Goal: Find specific fact: Find contact information

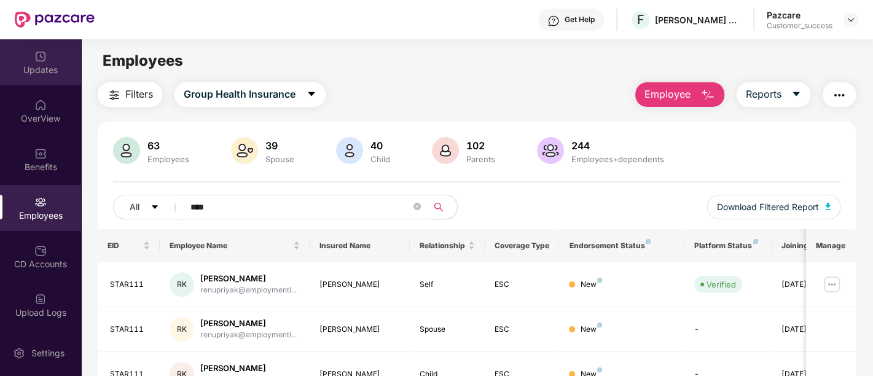
click at [53, 59] on div "Updates" at bounding box center [40, 62] width 81 height 46
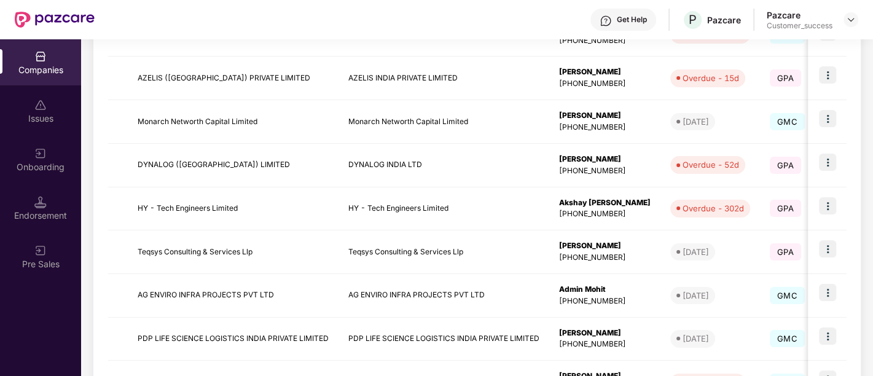
scroll to position [399, 0]
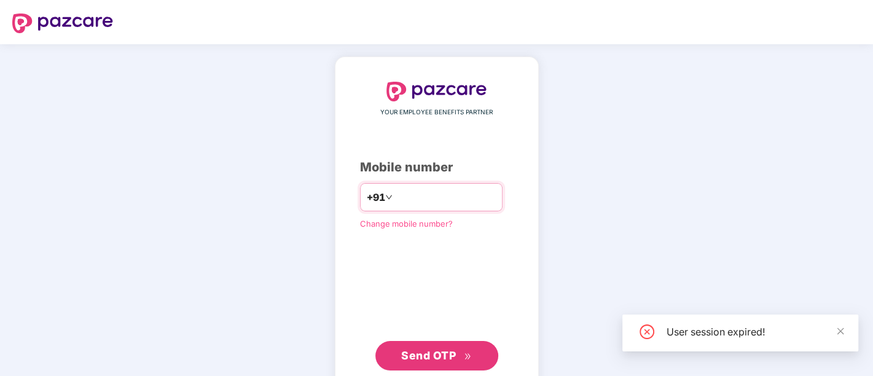
type input "**********"
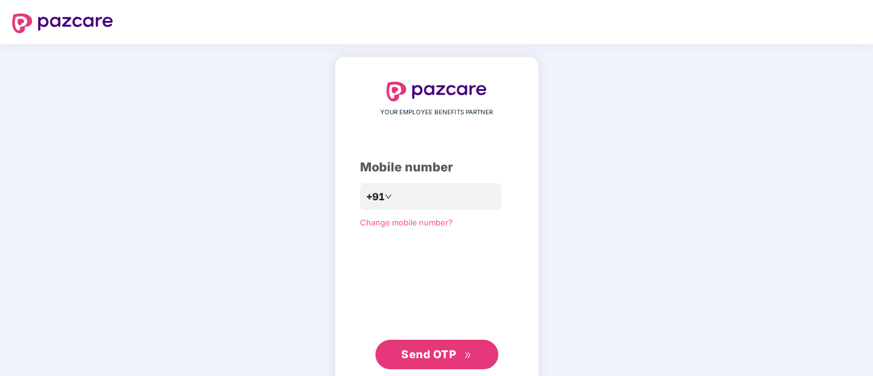
click at [414, 359] on span "Send OTP" at bounding box center [428, 354] width 55 height 13
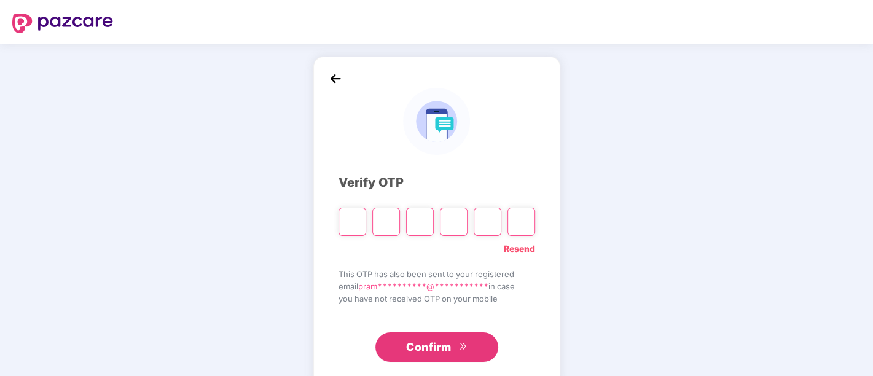
paste input "*"
type input "*"
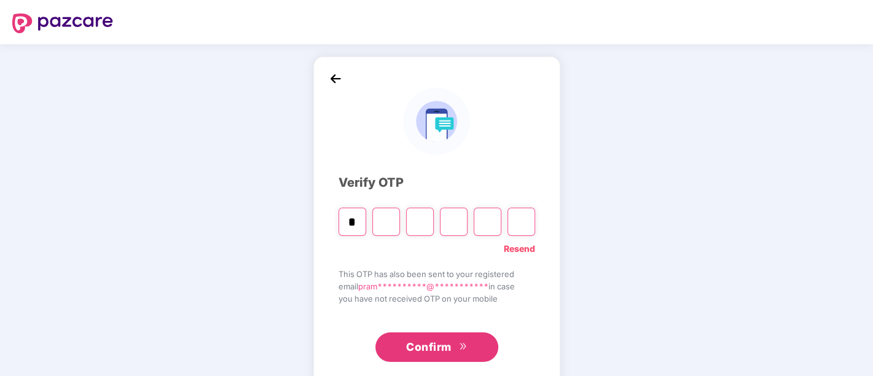
type input "*"
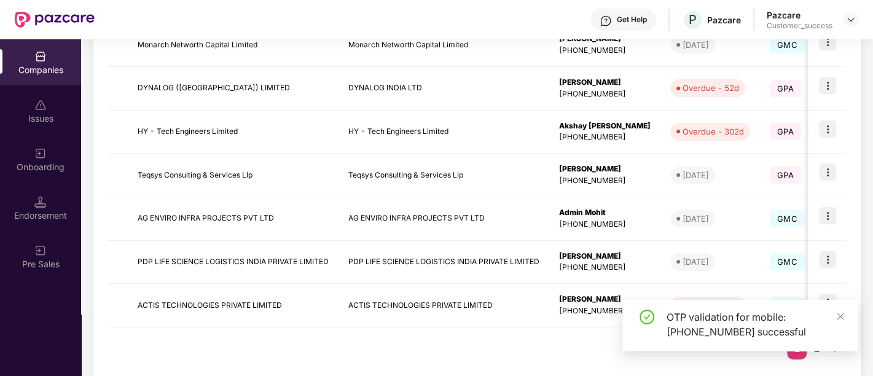
scroll to position [399, 0]
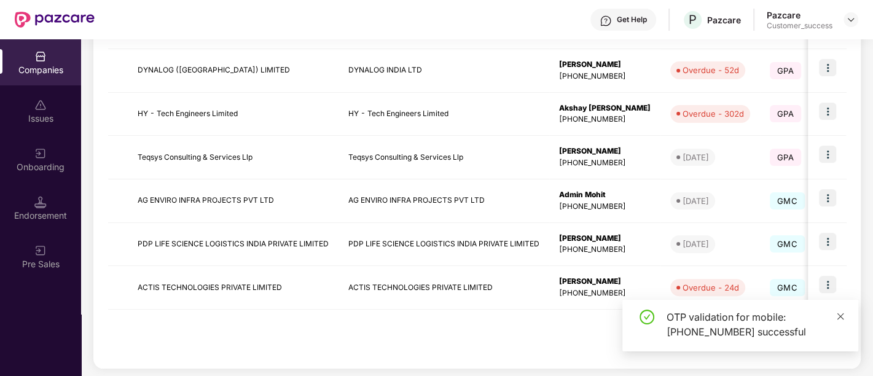
click at [839, 315] on icon "close" at bounding box center [841, 316] width 7 height 7
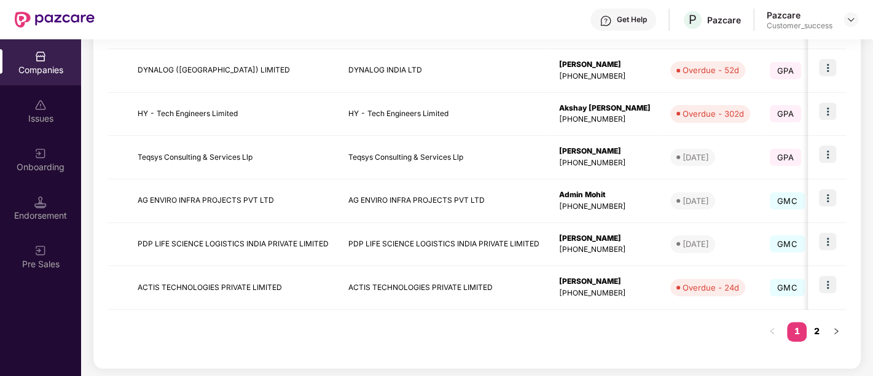
click at [816, 327] on link "2" at bounding box center [817, 331] width 20 height 18
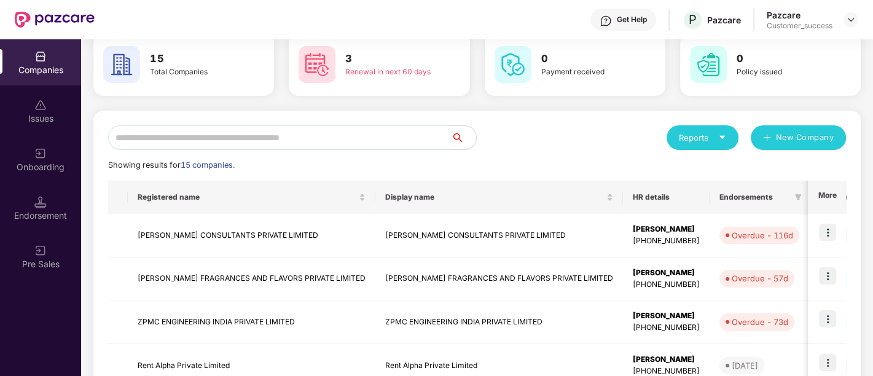
scroll to position [183, 0]
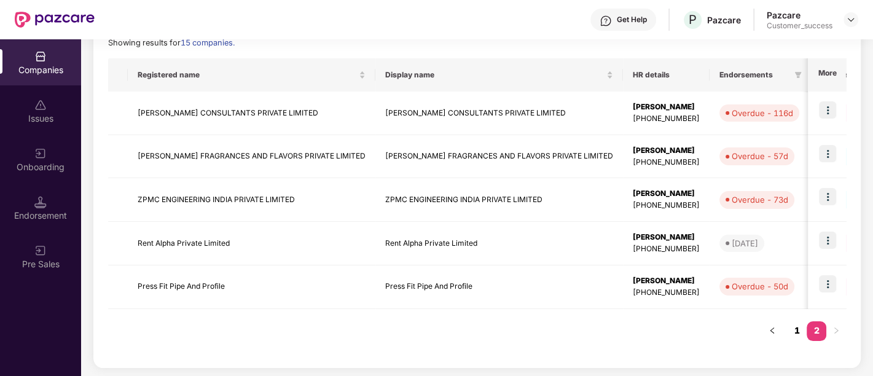
click at [800, 329] on link "1" at bounding box center [797, 330] width 20 height 18
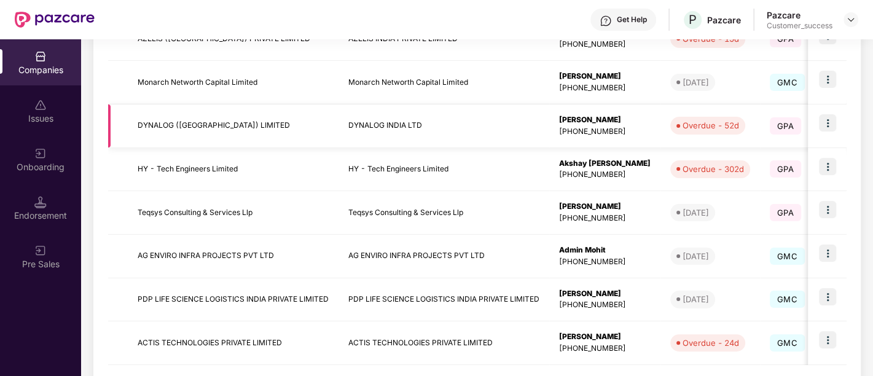
scroll to position [351, 0]
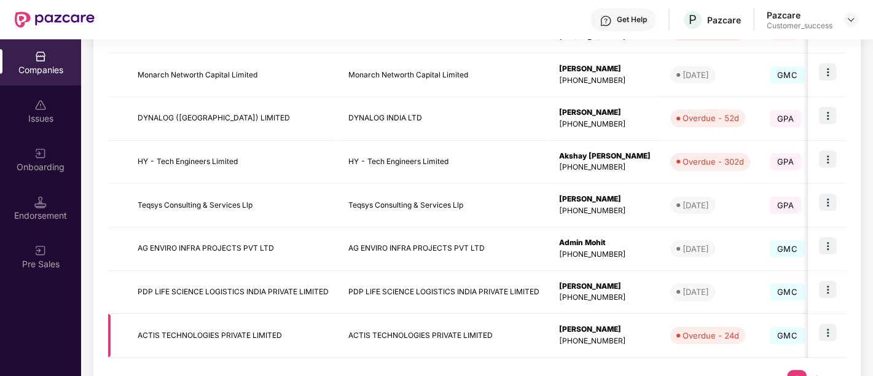
click at [827, 337] on img at bounding box center [827, 332] width 17 height 17
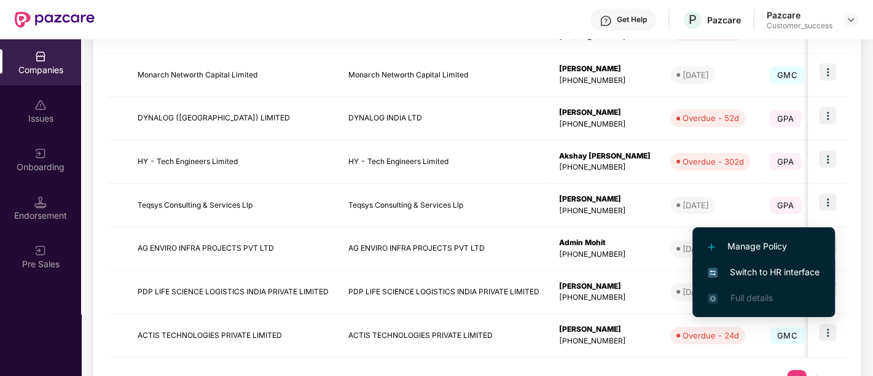
click at [774, 269] on span "Switch to HR interface" at bounding box center [764, 273] width 112 height 14
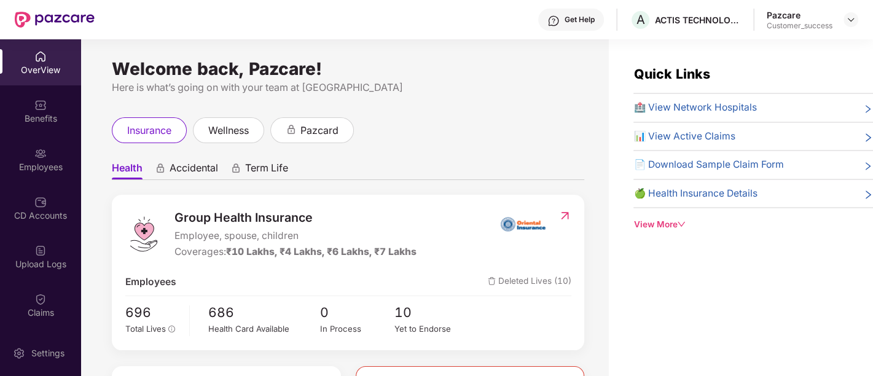
scroll to position [97, 0]
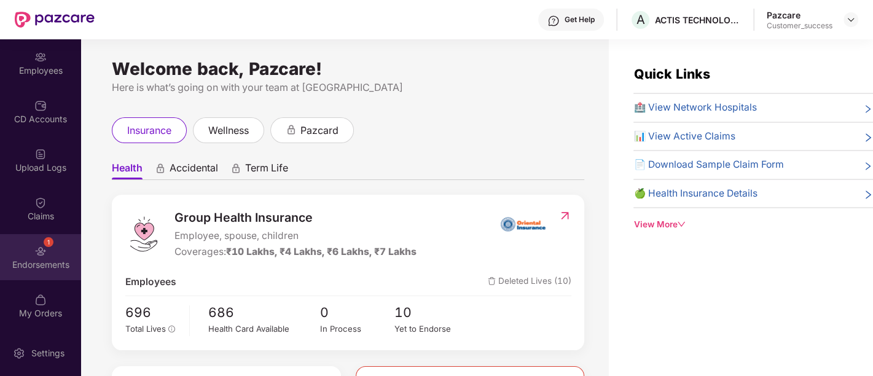
click at [43, 259] on div "Endorsements" at bounding box center [40, 265] width 81 height 12
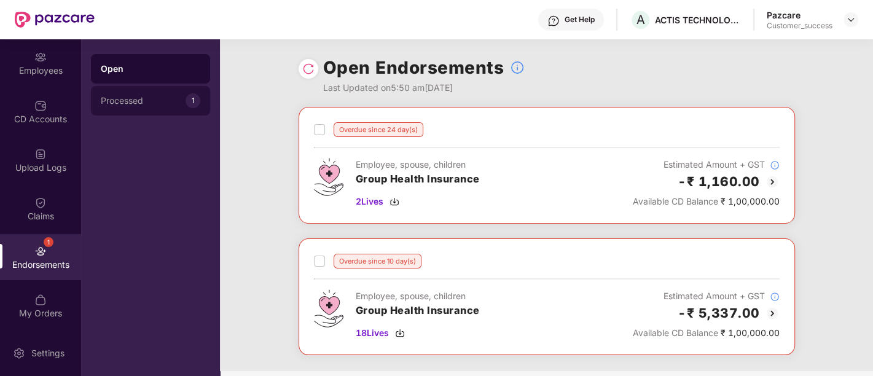
click at [182, 104] on div "Processed" at bounding box center [143, 101] width 85 height 10
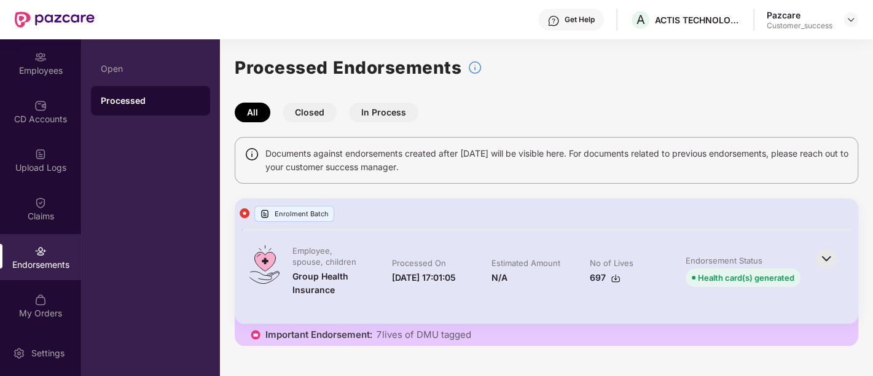
click at [170, 70] on div "Open" at bounding box center [151, 69] width 100 height 10
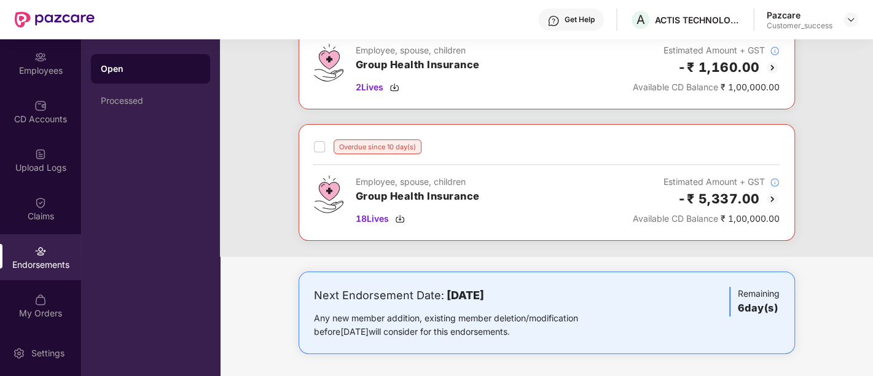
scroll to position [115, 0]
click at [372, 218] on span "18 Lives" at bounding box center [372, 218] width 33 height 14
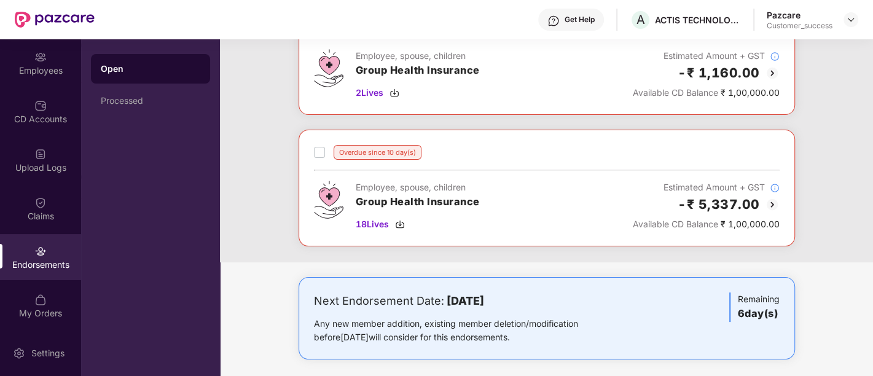
scroll to position [0, 0]
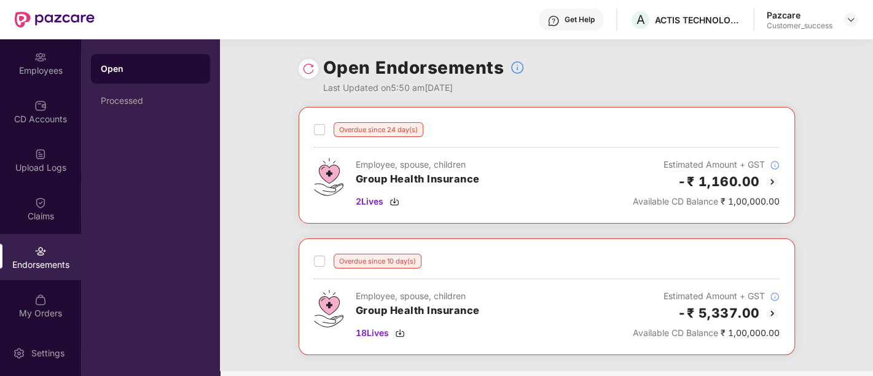
click at [307, 73] on img at bounding box center [308, 69] width 12 height 12
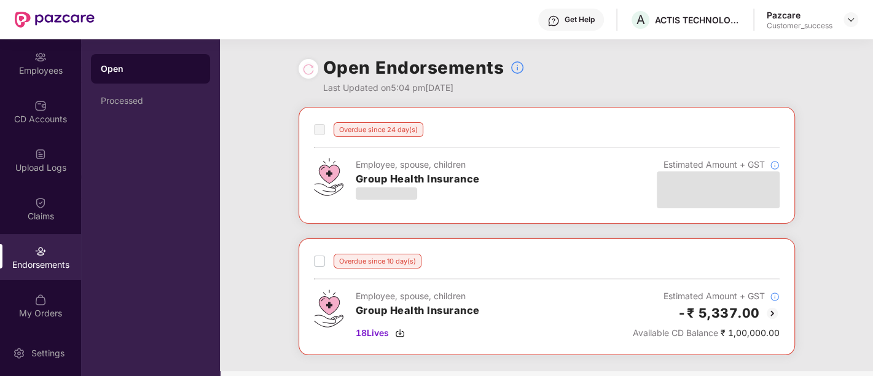
click at [266, 125] on div "Overdue since 24 day(s) Employee, spouse, children Group Health Insurance Estim…" at bounding box center [546, 239] width 653 height 264
click at [267, 229] on div "Overdue since 24 day(s) Employee, spouse, children Group Health Insurance Estim…" at bounding box center [546, 239] width 653 height 264
click at [372, 206] on div "Employee, spouse, children Group Health Insurance" at bounding box center [418, 183] width 124 height 50
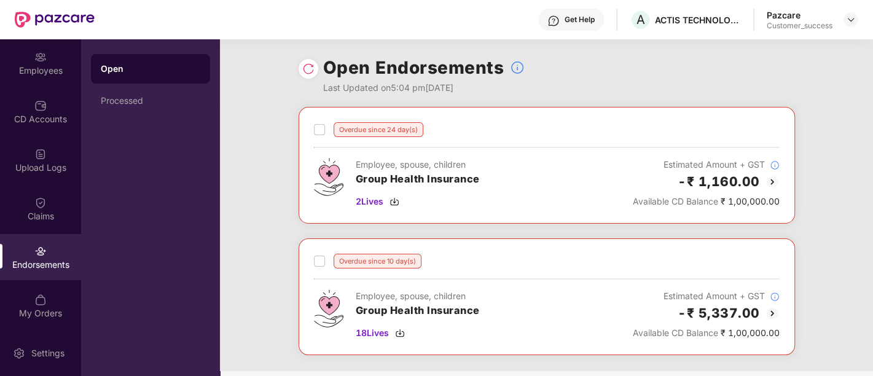
click at [151, 100] on div "Processed" at bounding box center [151, 101] width 100 height 10
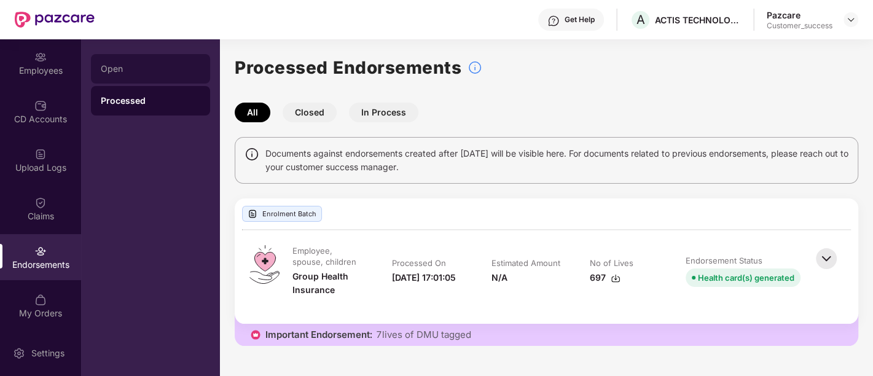
click at [109, 76] on div "Open" at bounding box center [150, 69] width 119 height 30
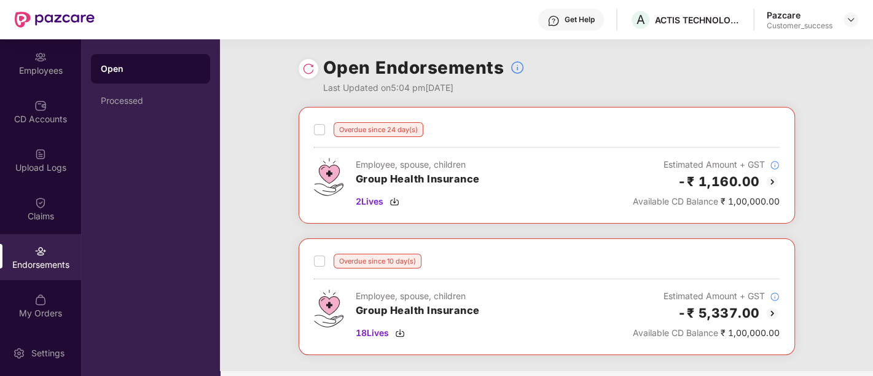
click at [275, 117] on div "Overdue since 24 day(s) Employee, spouse, children Group Health Insurance 2 Liv…" at bounding box center [546, 239] width 653 height 264
click at [112, 98] on div "Processed" at bounding box center [151, 101] width 100 height 10
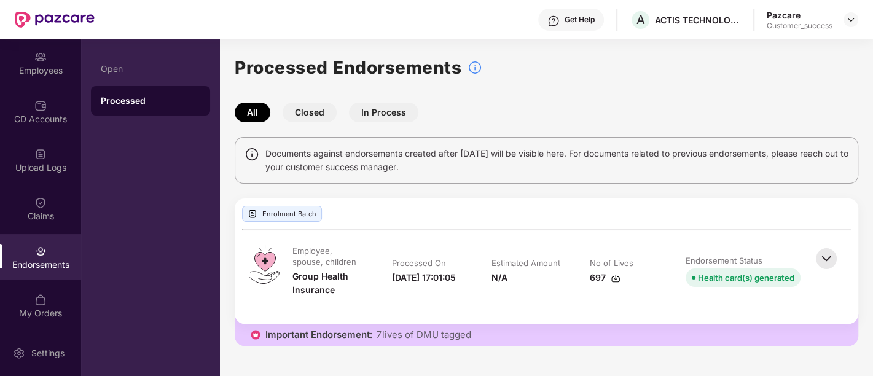
click at [361, 369] on main "Processed Endorsements All Closed In Process Documents against endorsements cre…" at bounding box center [546, 207] width 653 height 337
click at [751, 171] on span "Documents against endorsements created after 19th Jan'24 will be visible here. …" at bounding box center [557, 160] width 583 height 27
click at [550, 99] on div "Processed Endorsements All Closed In Process Documents against endorsements cre…" at bounding box center [547, 200] width 624 height 292
click at [148, 64] on div "Open" at bounding box center [151, 69] width 100 height 10
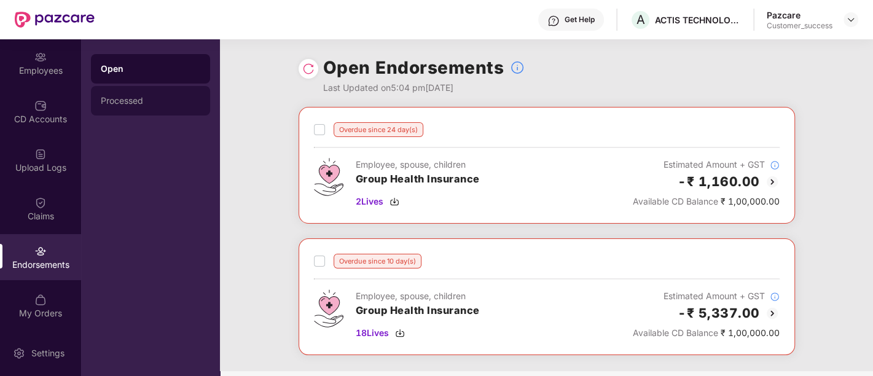
click at [132, 113] on div "Processed" at bounding box center [150, 101] width 119 height 30
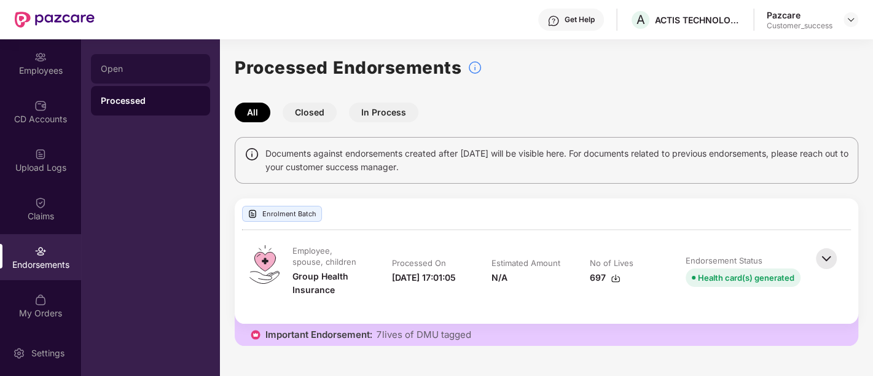
click at [117, 68] on div "Open" at bounding box center [151, 69] width 100 height 10
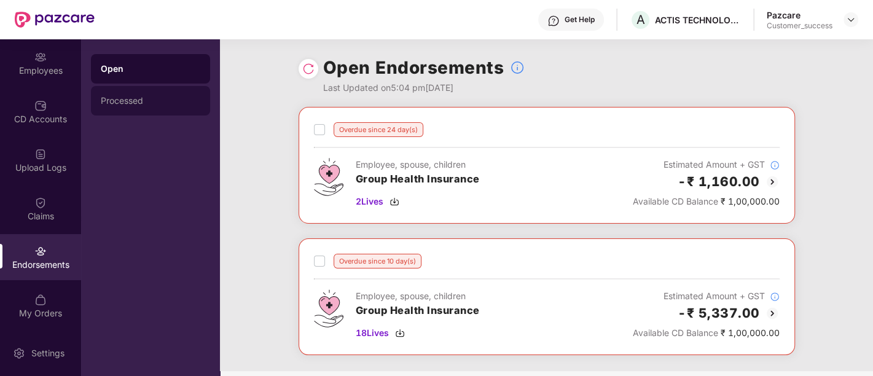
click at [138, 97] on div "Processed" at bounding box center [151, 101] width 100 height 10
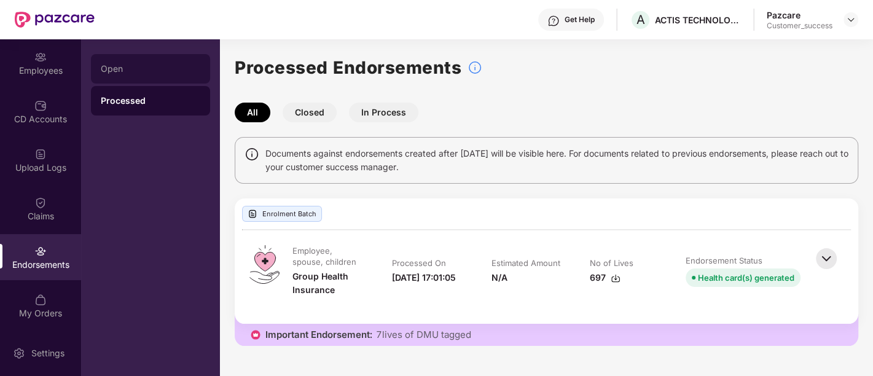
click at [111, 68] on div "Open" at bounding box center [151, 69] width 100 height 10
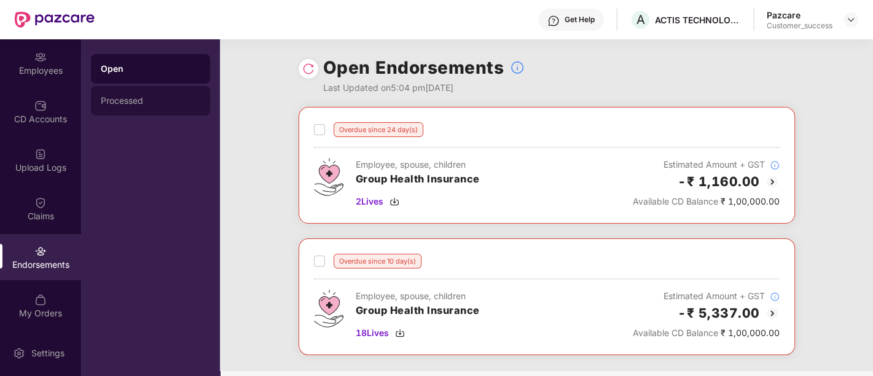
click at [128, 97] on div "Processed" at bounding box center [151, 101] width 100 height 10
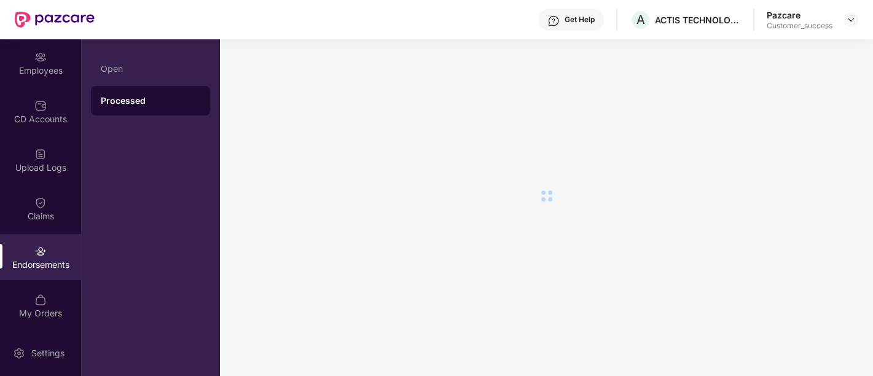
click at [136, 197] on div "Open Processed" at bounding box center [150, 207] width 139 height 337
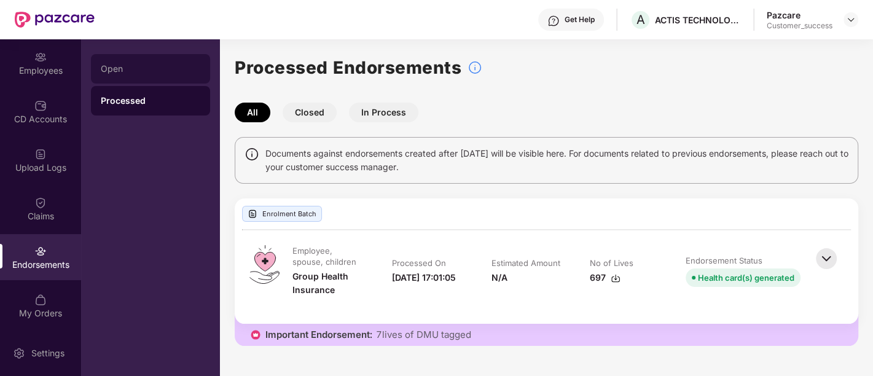
click at [118, 71] on div "Open" at bounding box center [151, 69] width 100 height 10
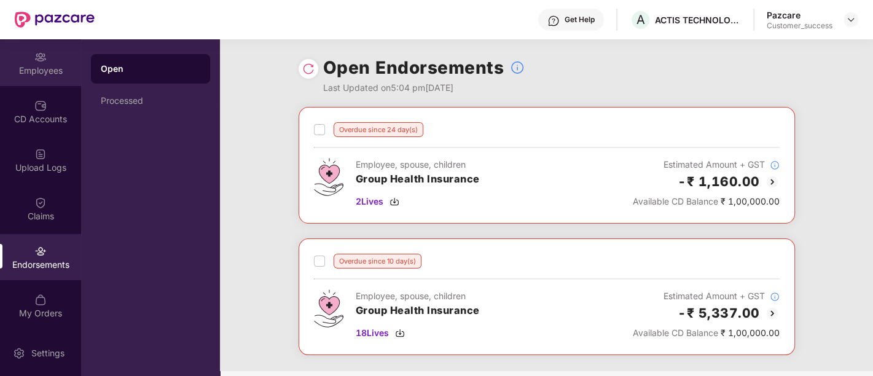
click at [50, 61] on div "Employees" at bounding box center [40, 63] width 81 height 46
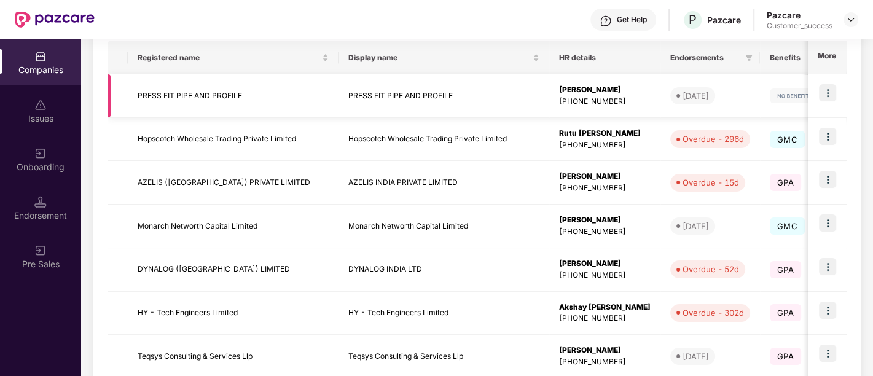
scroll to position [206, 0]
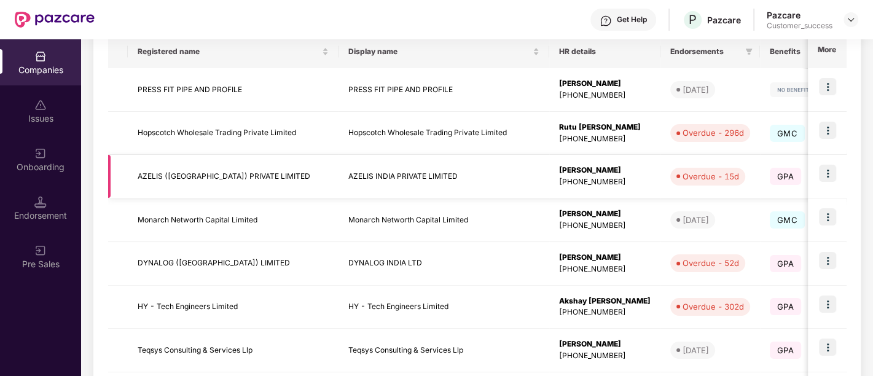
click at [831, 169] on img at bounding box center [827, 173] width 17 height 17
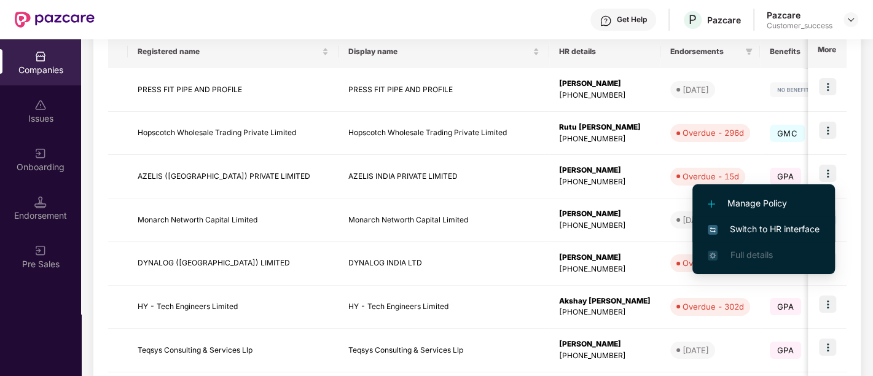
click at [792, 223] on span "Switch to HR interface" at bounding box center [764, 230] width 112 height 14
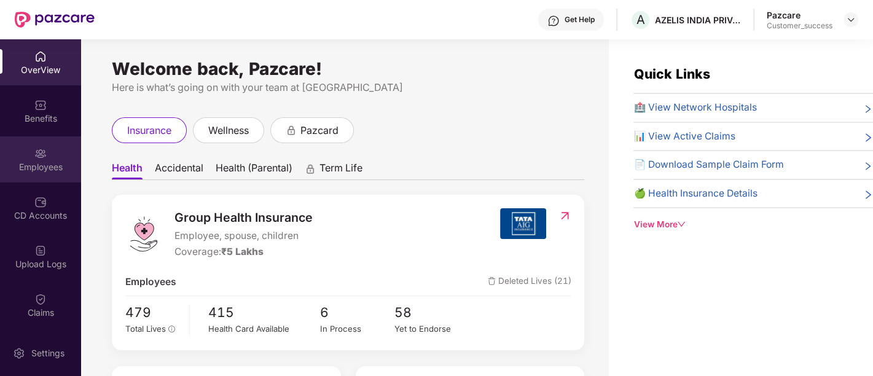
click at [46, 155] on div "Employees" at bounding box center [40, 159] width 81 height 46
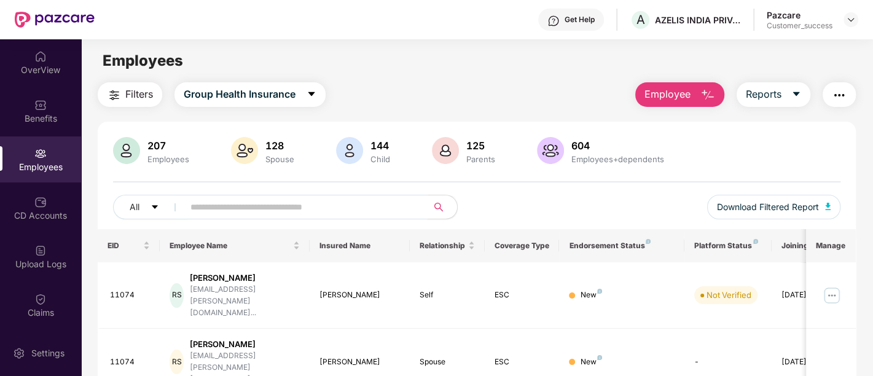
click at [262, 216] on span at bounding box center [302, 207] width 252 height 25
paste input "*****"
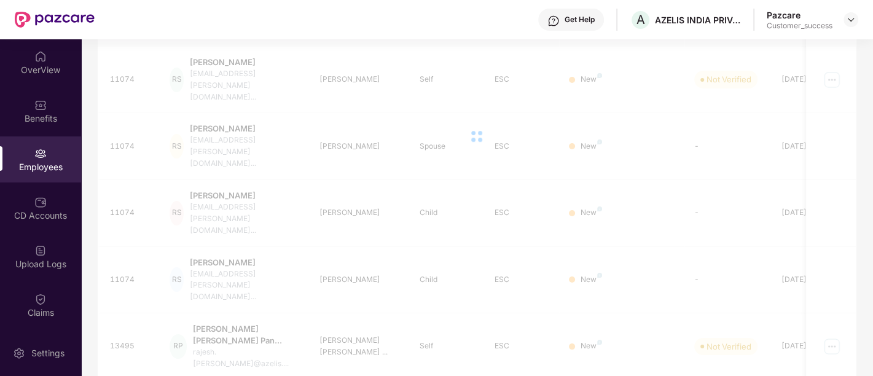
scroll to position [63, 0]
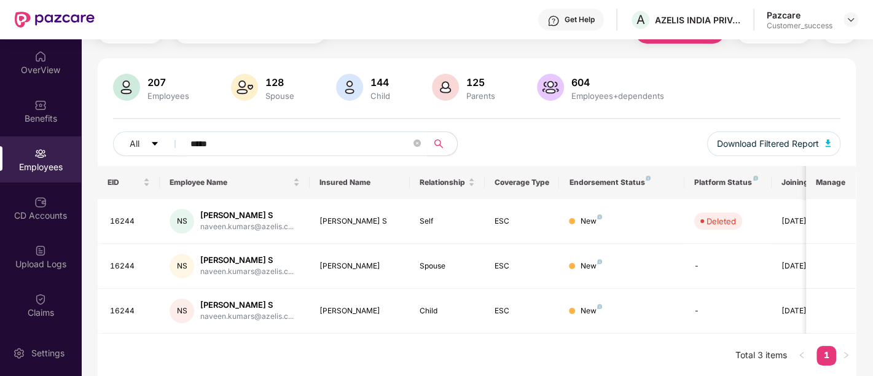
drag, startPoint x: 207, startPoint y: 262, endPoint x: 450, endPoint y: 343, distance: 255.8
click at [450, 343] on div "EID Employee Name Insured Name Relationship Coverage Type Endorsement Status Pl…" at bounding box center [477, 272] width 758 height 212
click at [205, 140] on input "*****" at bounding box center [301, 144] width 221 height 18
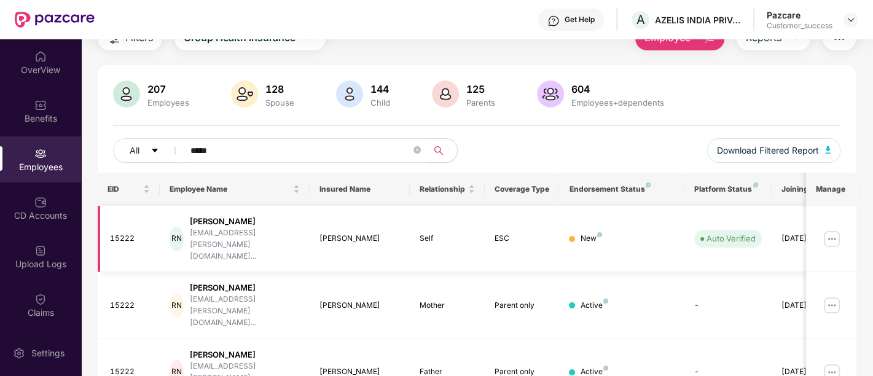
scroll to position [0, 0]
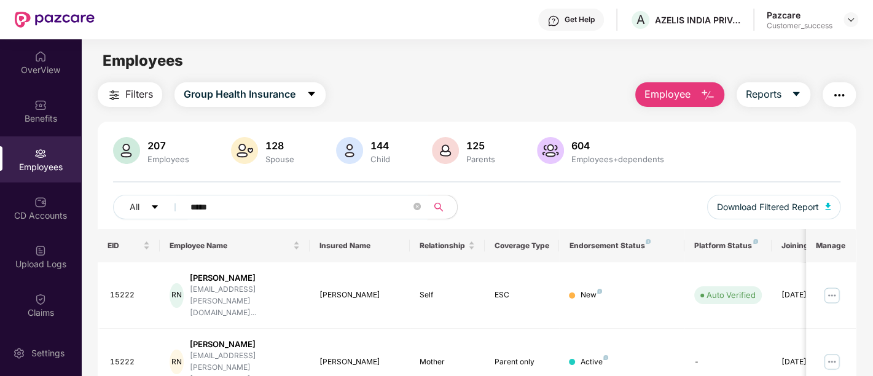
click at [202, 207] on input "*****" at bounding box center [301, 207] width 221 height 18
paste input "text"
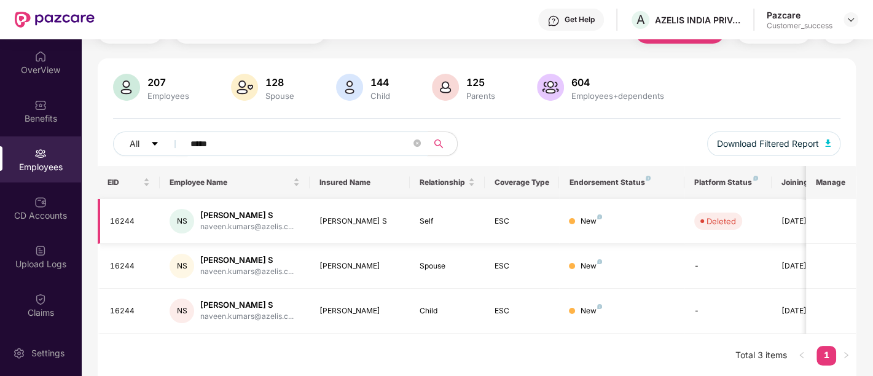
scroll to position [0, 39]
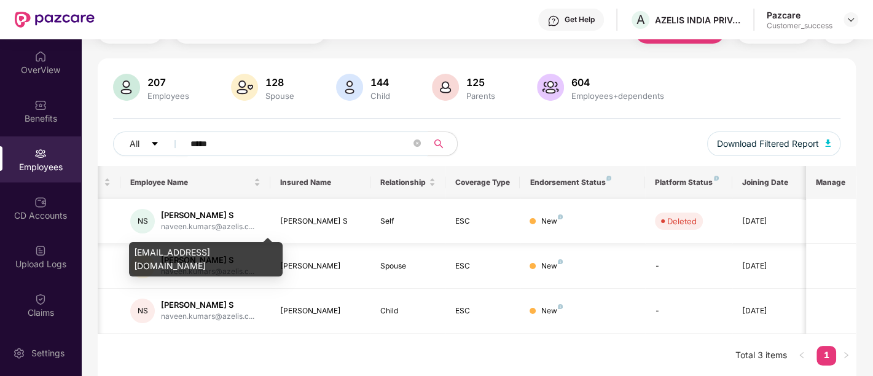
type input "*****"
click at [216, 222] on div "naveen.kumars@azelis.c..." at bounding box center [207, 227] width 93 height 12
copy div "naveen.kumars@azelis.c..."
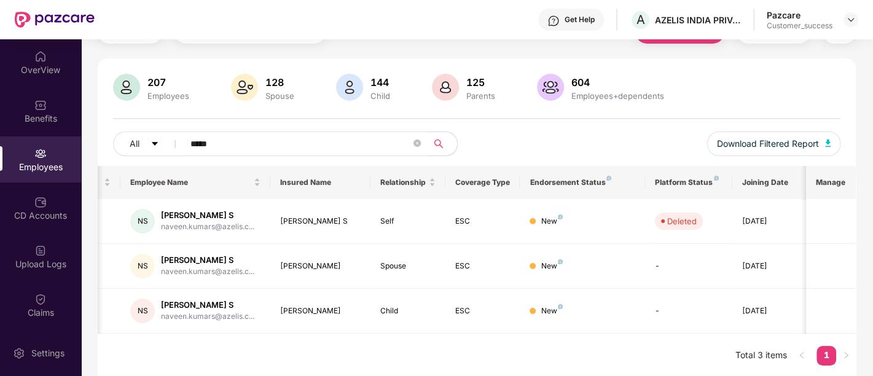
click at [207, 136] on input "*****" at bounding box center [301, 144] width 221 height 18
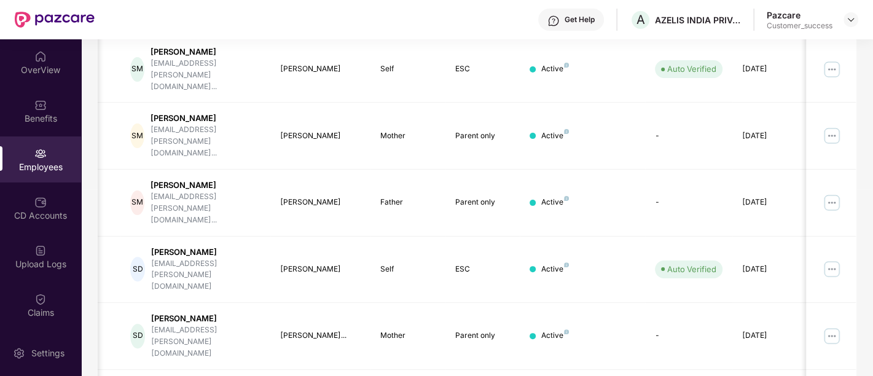
scroll to position [227, 0]
type input "*****"
click at [832, 259] on img at bounding box center [832, 269] width 20 height 20
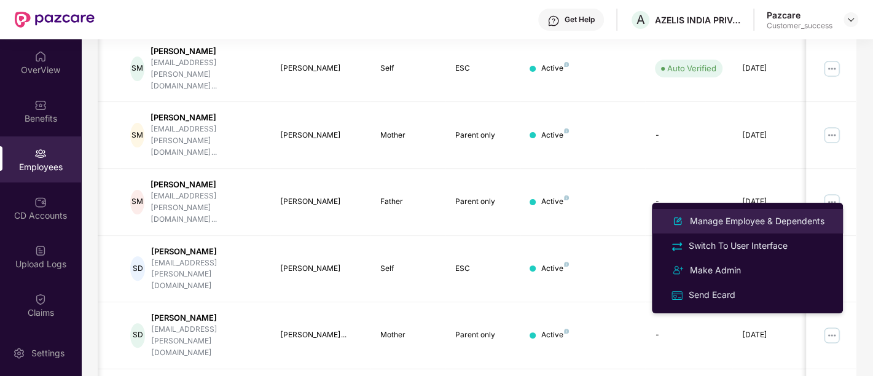
click at [746, 227] on div "Manage Employee & Dependents" at bounding box center [758, 222] width 140 height 14
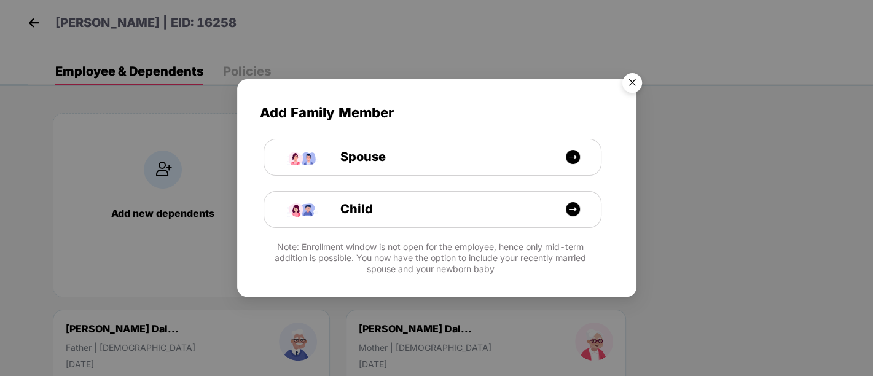
click at [632, 84] on img "Close" at bounding box center [632, 85] width 34 height 34
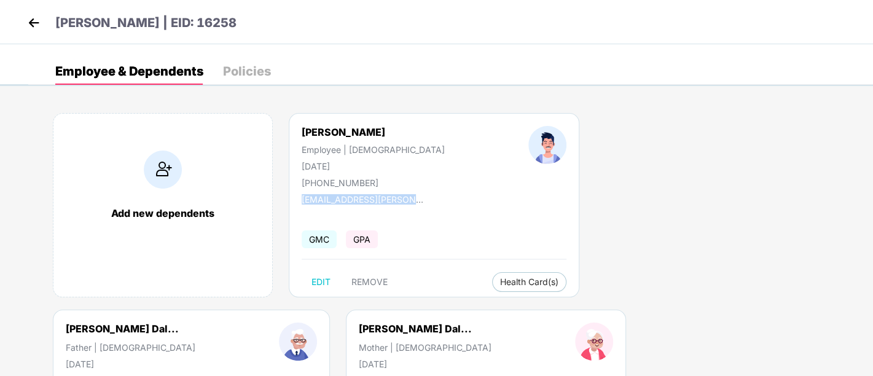
drag, startPoint x: 394, startPoint y: 200, endPoint x: 297, endPoint y: 199, distance: 97.1
click at [297, 199] on div "Suraj Sitaram Dalvi Employee | Male 23 July 1992 +919320102910 suraj.dalvi@azel…" at bounding box center [434, 205] width 291 height 184
copy div "suraj.dalvi@azelis.com"
click at [36, 20] on img at bounding box center [34, 23] width 18 height 18
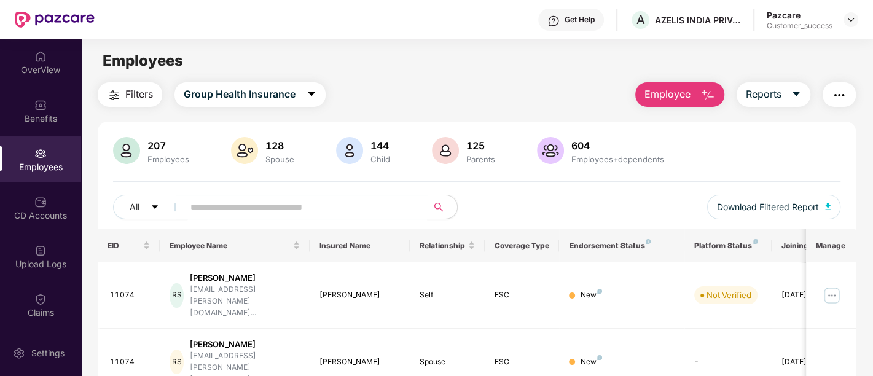
click at [270, 195] on span at bounding box center [302, 207] width 252 height 25
click at [273, 204] on input "text" at bounding box center [301, 207] width 221 height 18
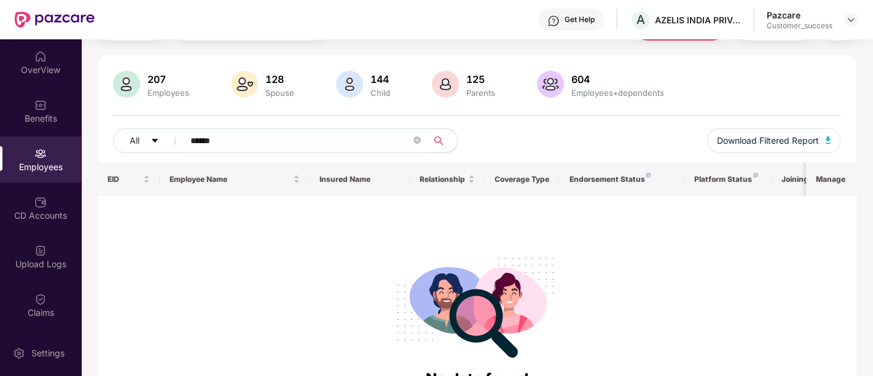
scroll to position [72, 0]
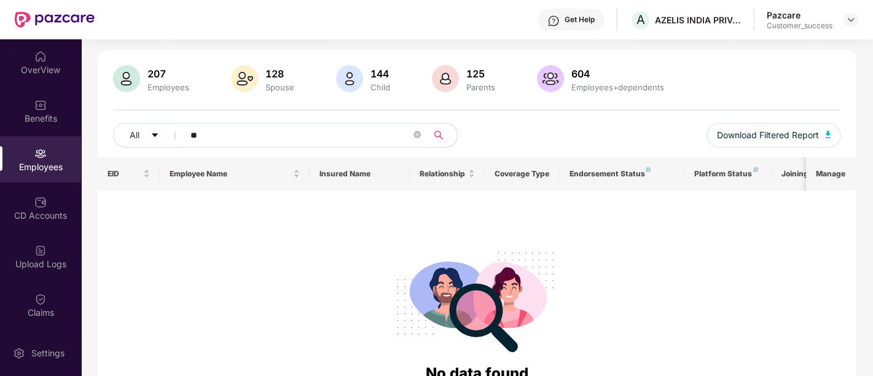
type input "*"
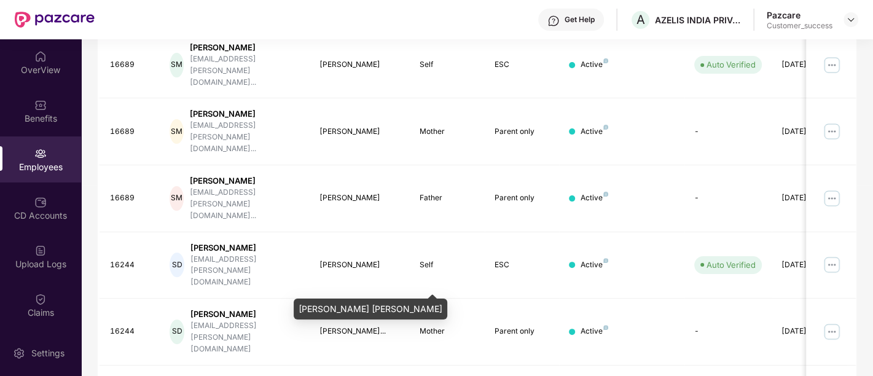
scroll to position [263, 0]
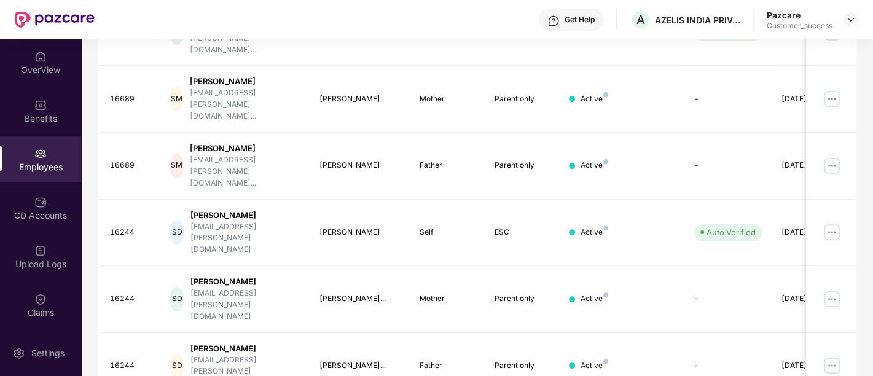
type input "*****"
